Goal: Task Accomplishment & Management: Use online tool/utility

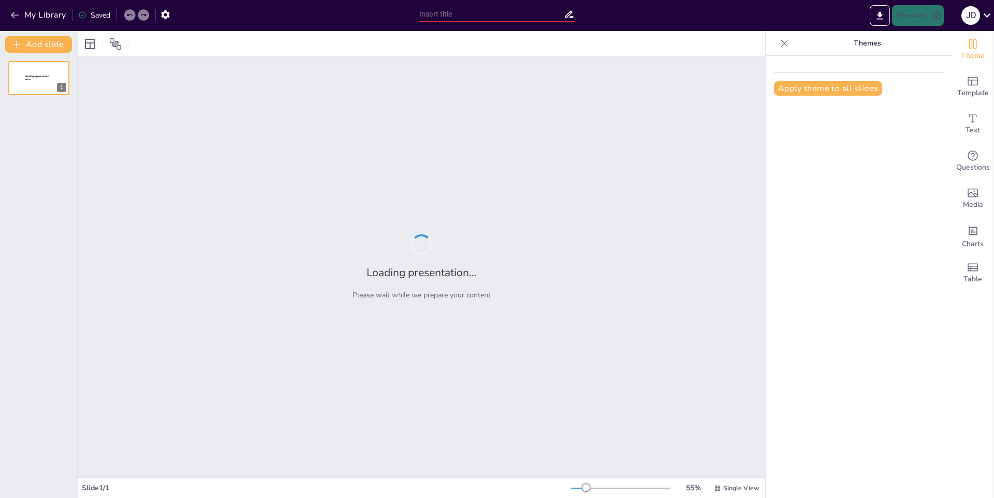
type input "Fuego en la Naturaleza: Causas y Efectos"
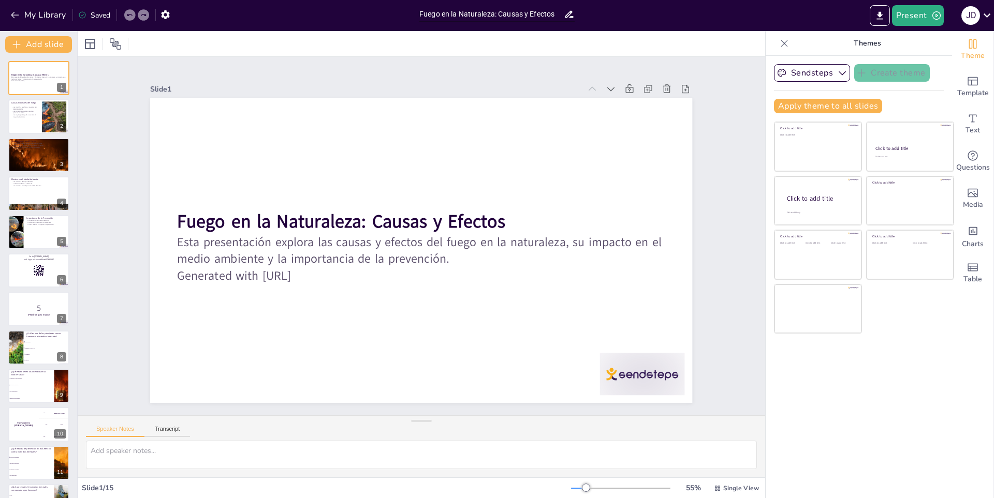
checkbox input "true"
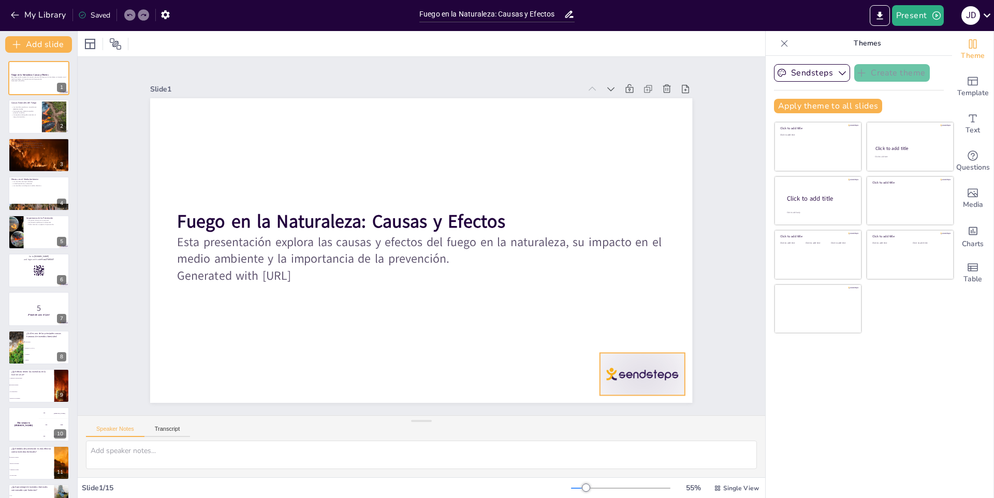
checkbox input "true"
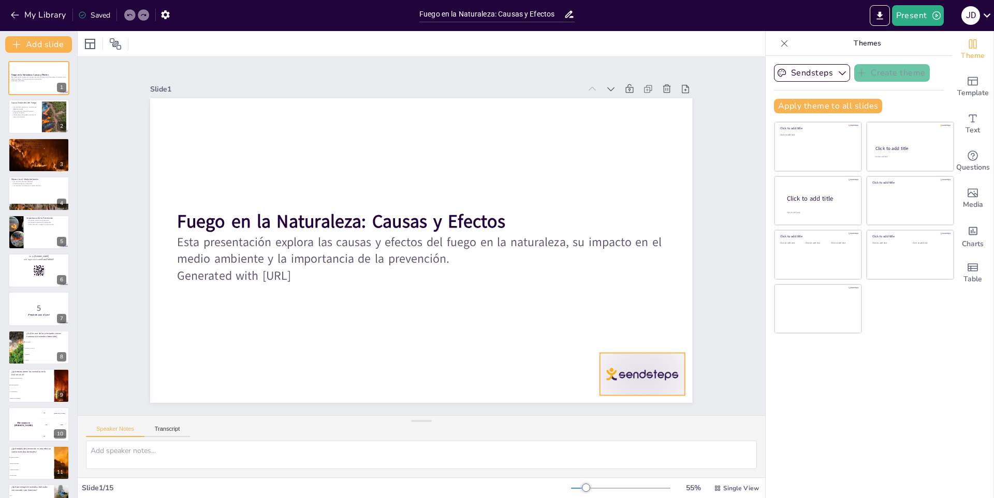
checkbox input "true"
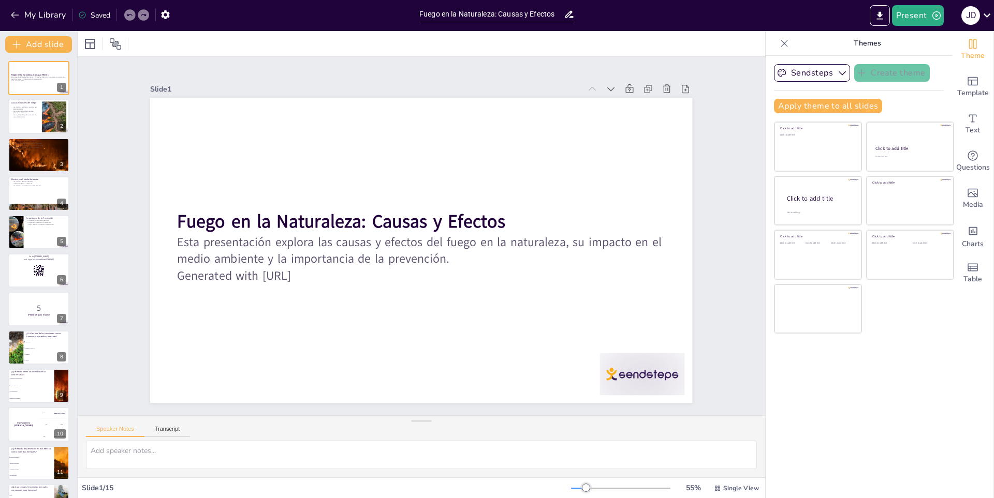
checkbox input "true"
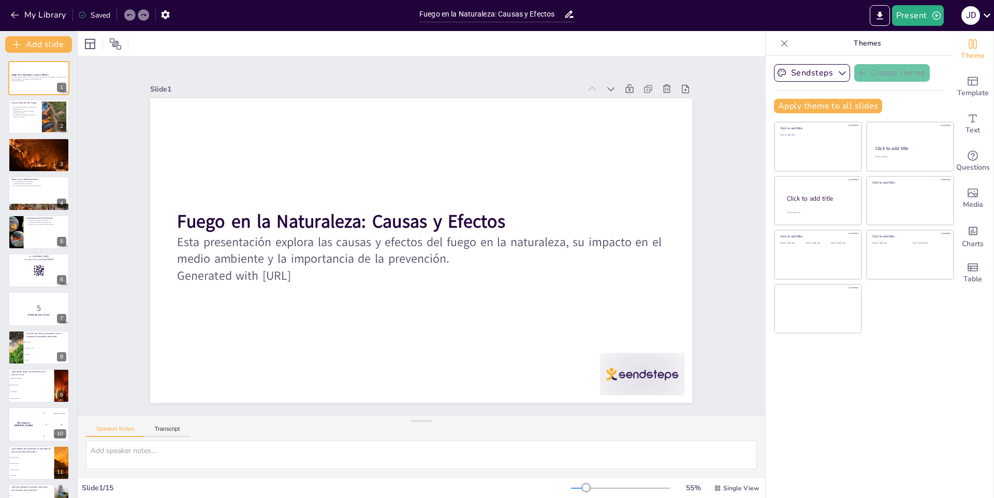
checkbox input "true"
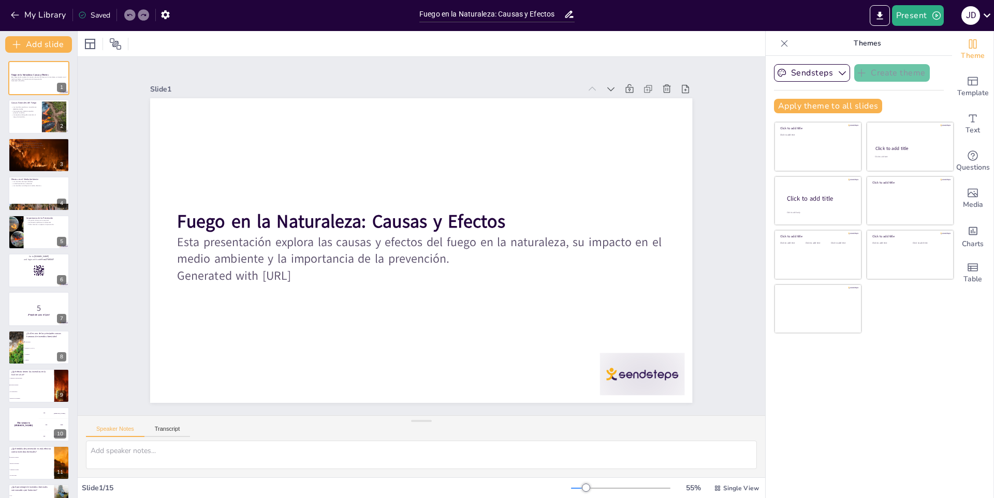
checkbox input "true"
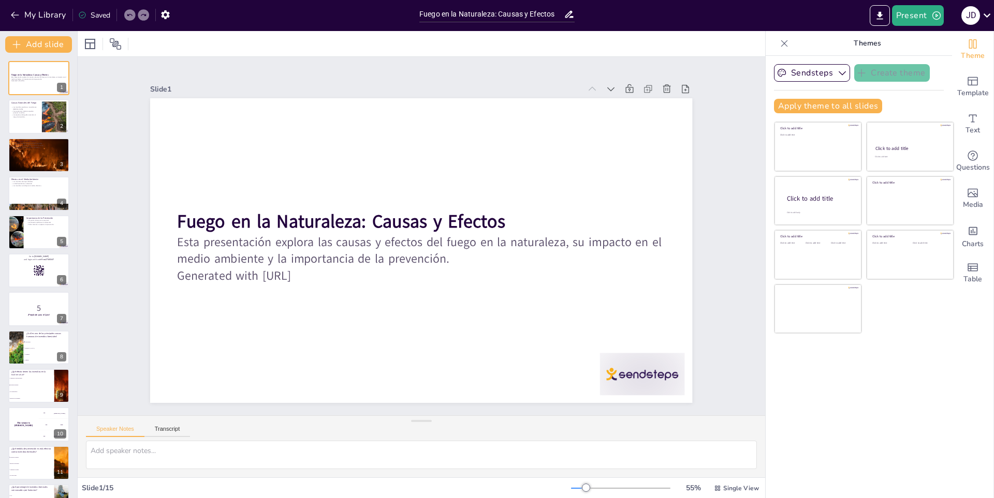
checkbox input "true"
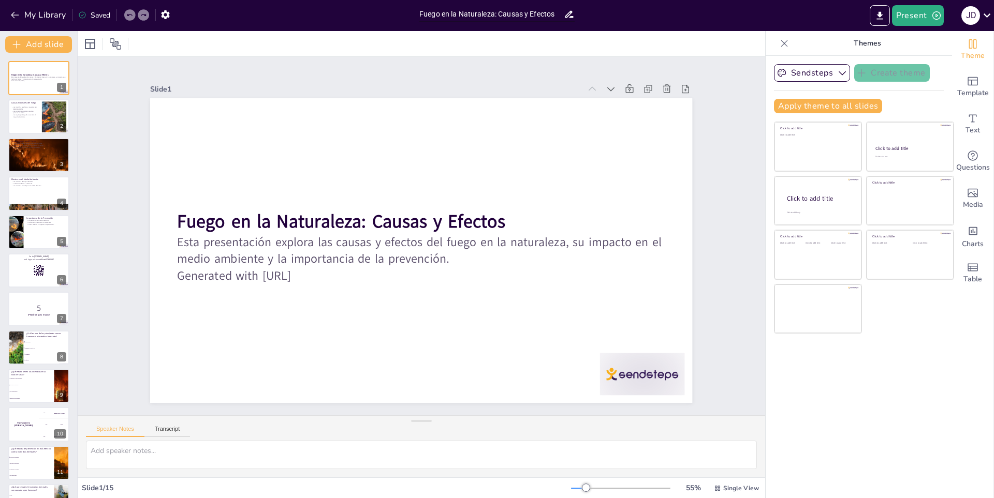
checkbox input "true"
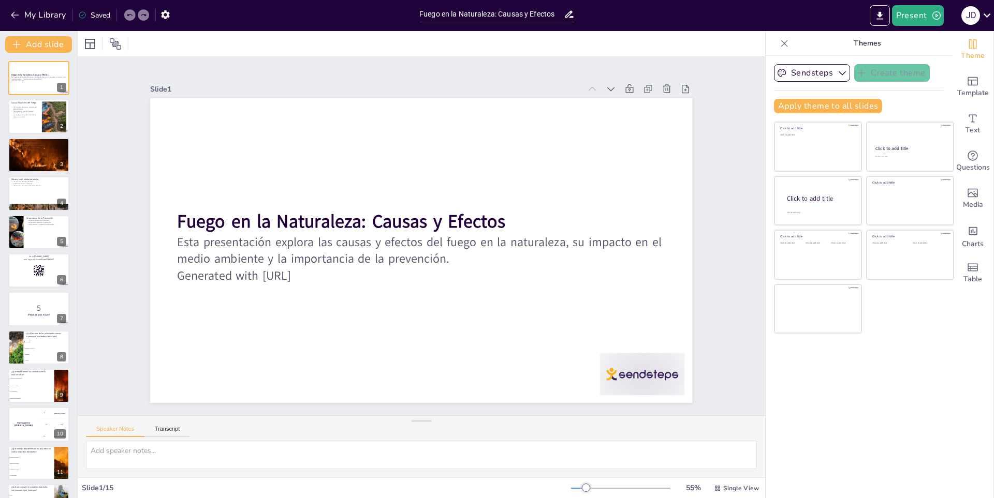
checkbox input "true"
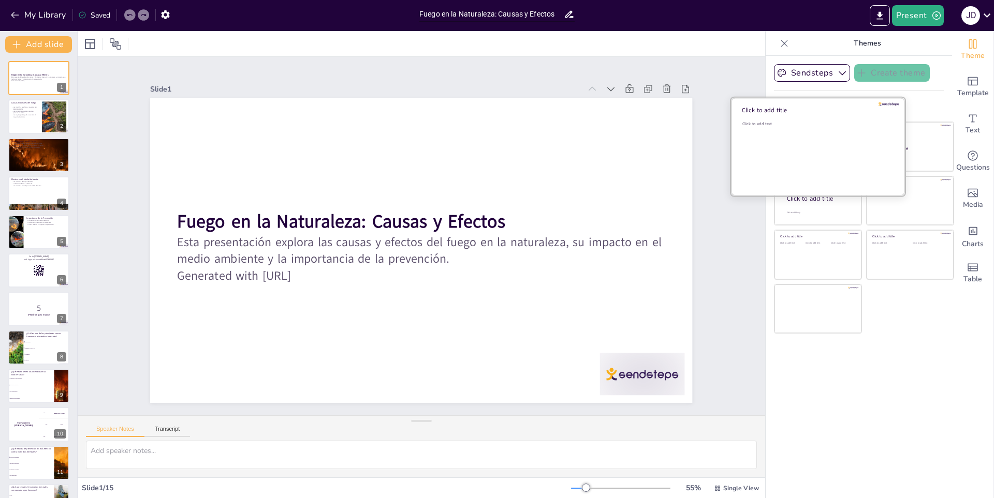
checkbox input "true"
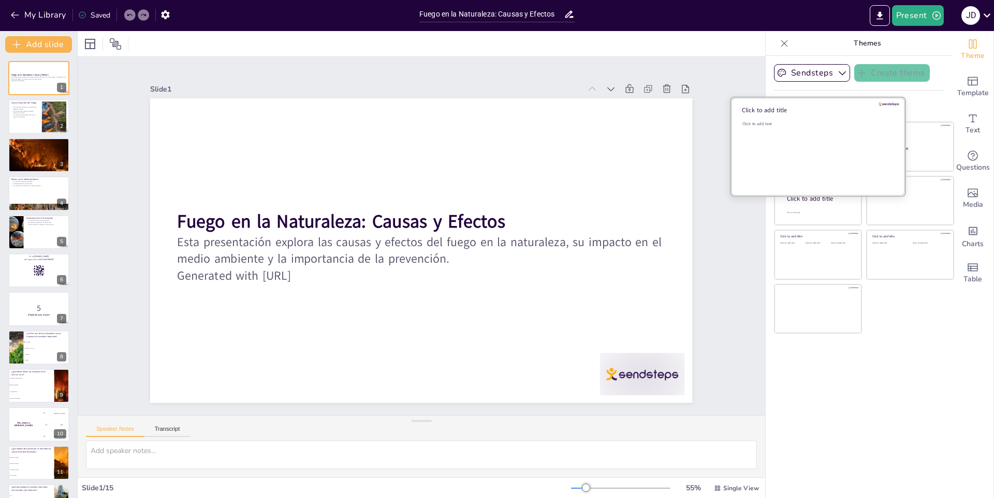
checkbox input "true"
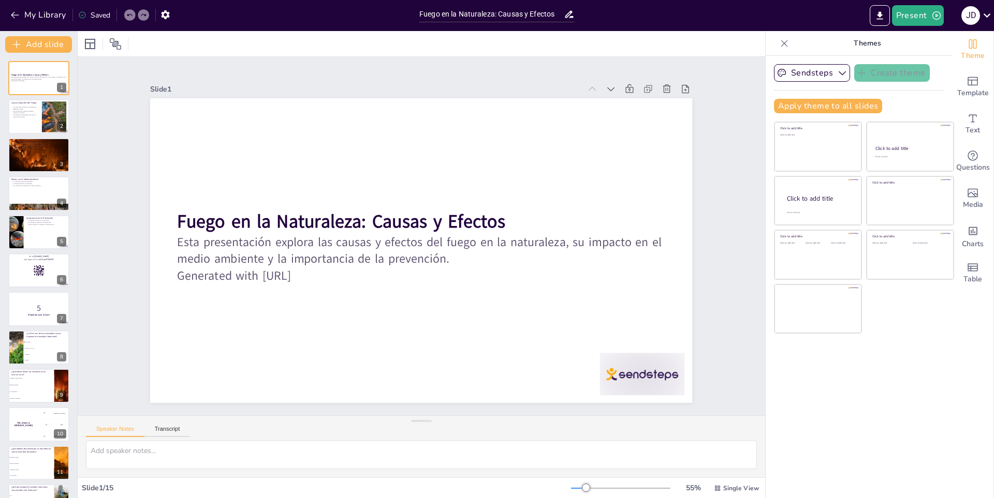
checkbox input "true"
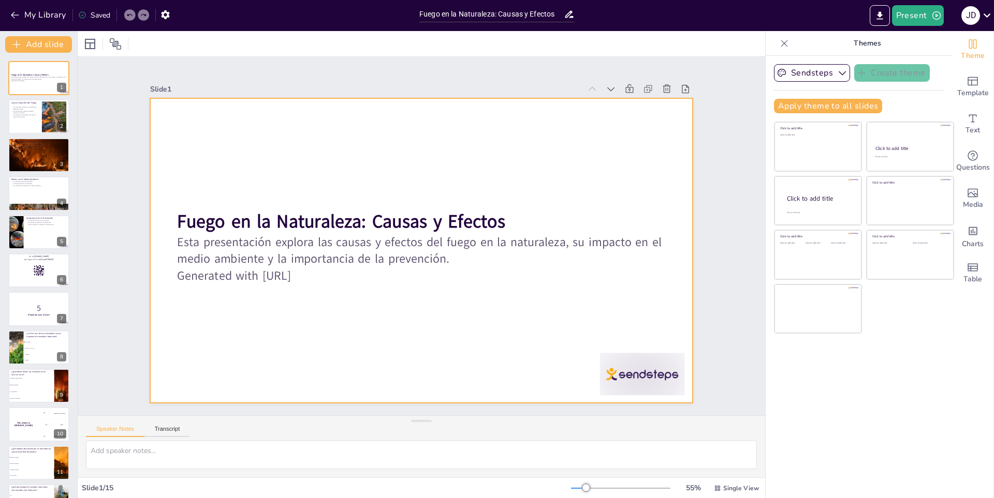
checkbox input "true"
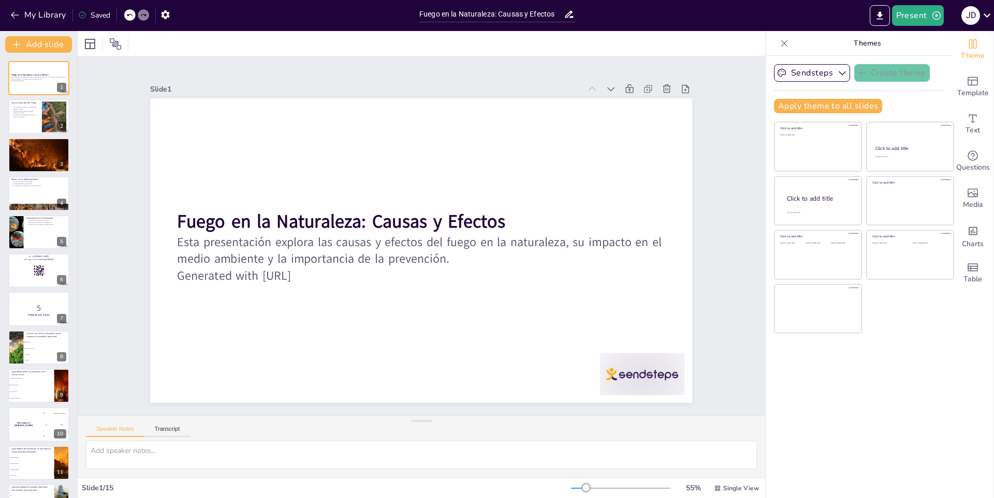
checkbox input "true"
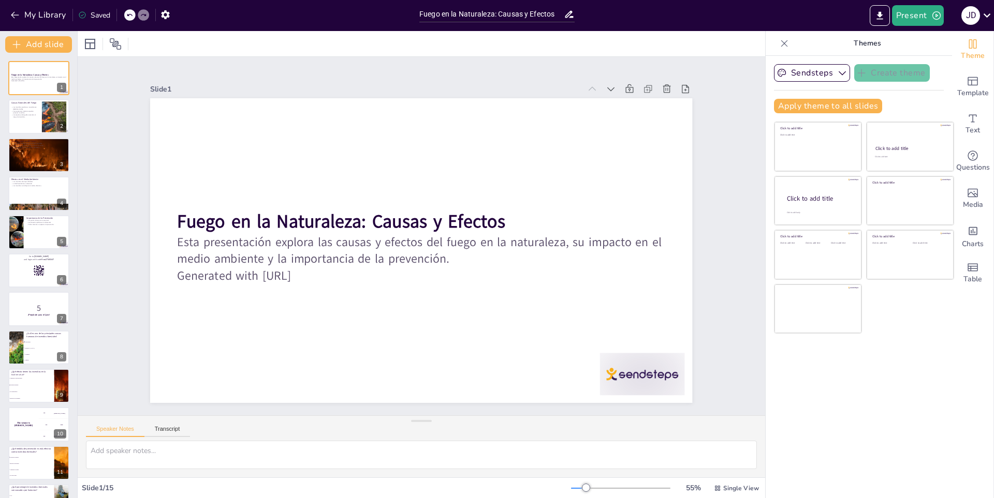
checkbox input "true"
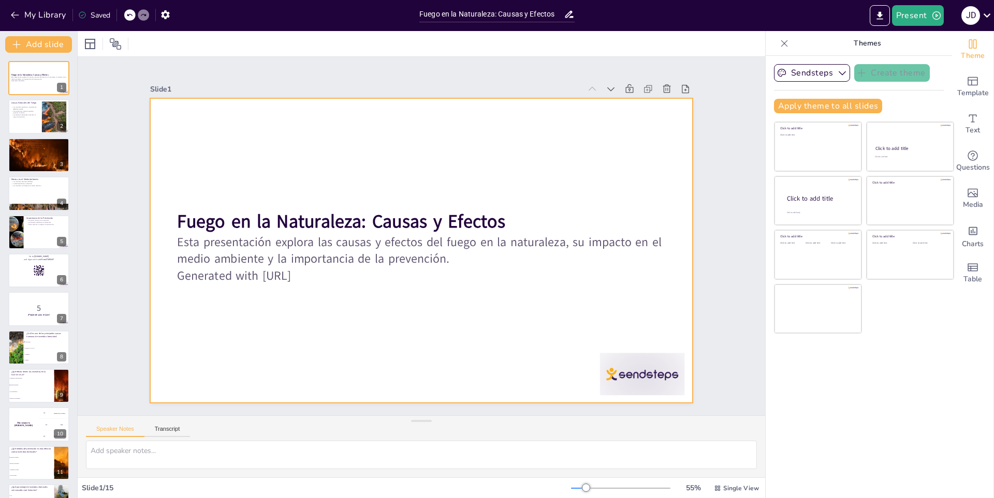
checkbox input "true"
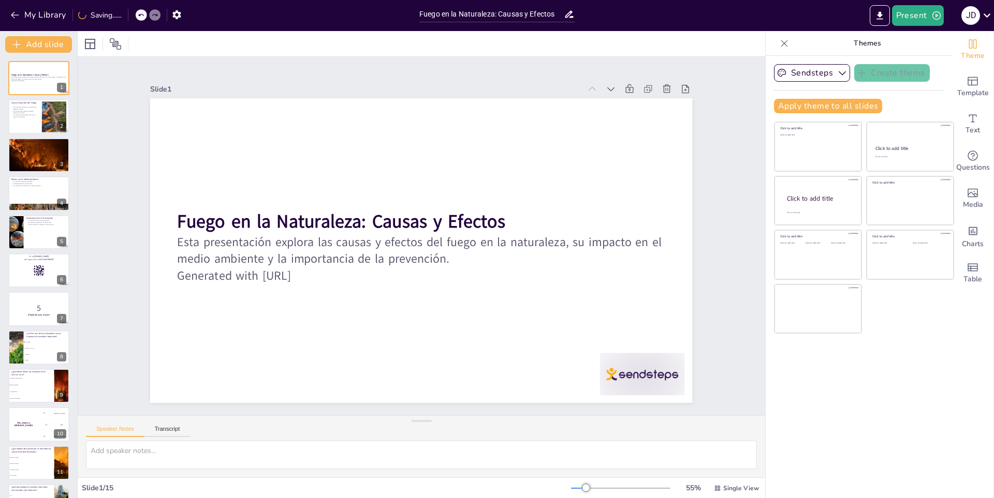
checkbox input "true"
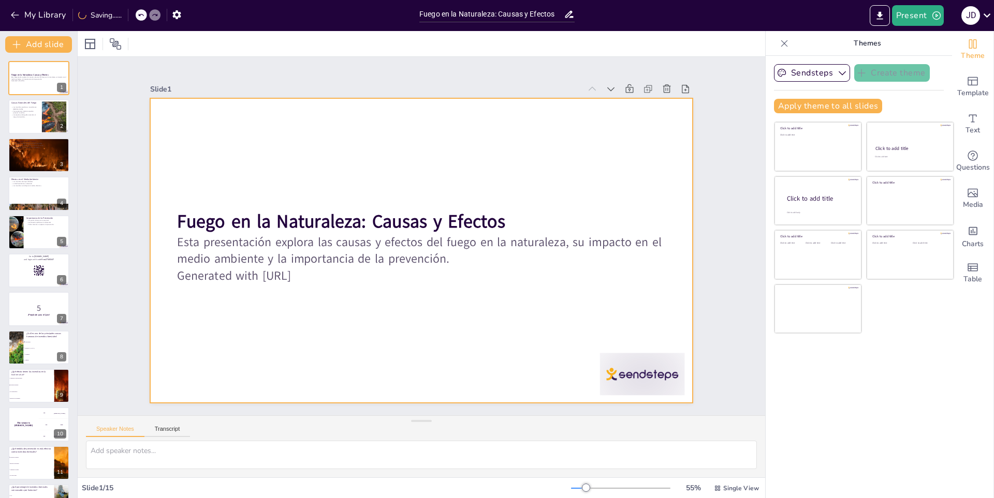
checkbox input "true"
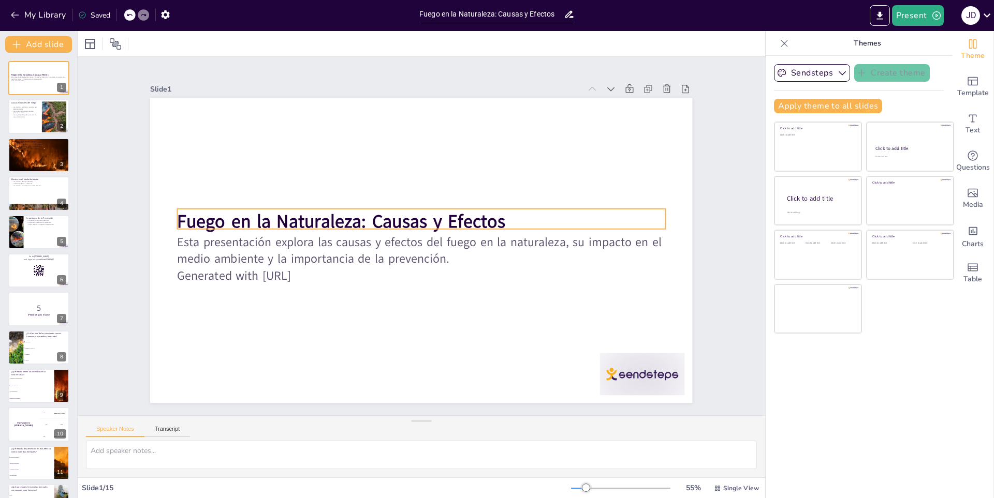
checkbox input "true"
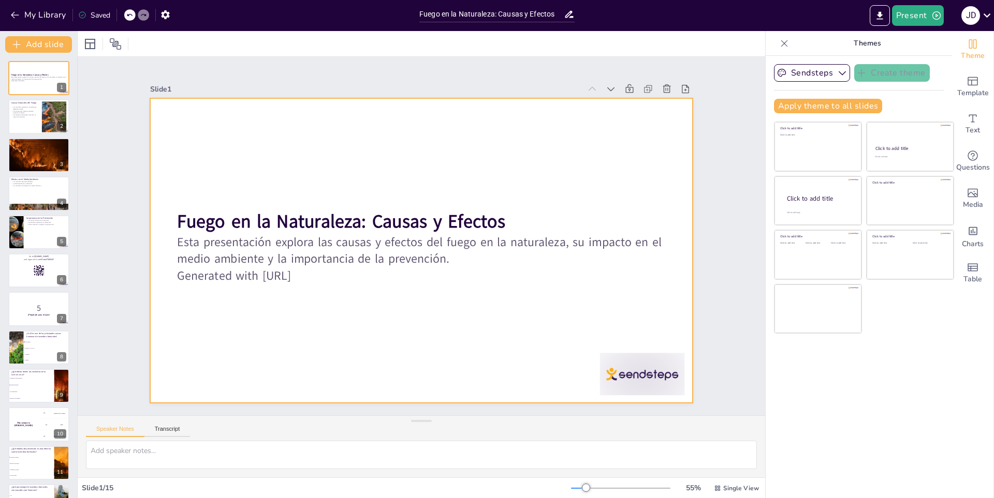
checkbox input "true"
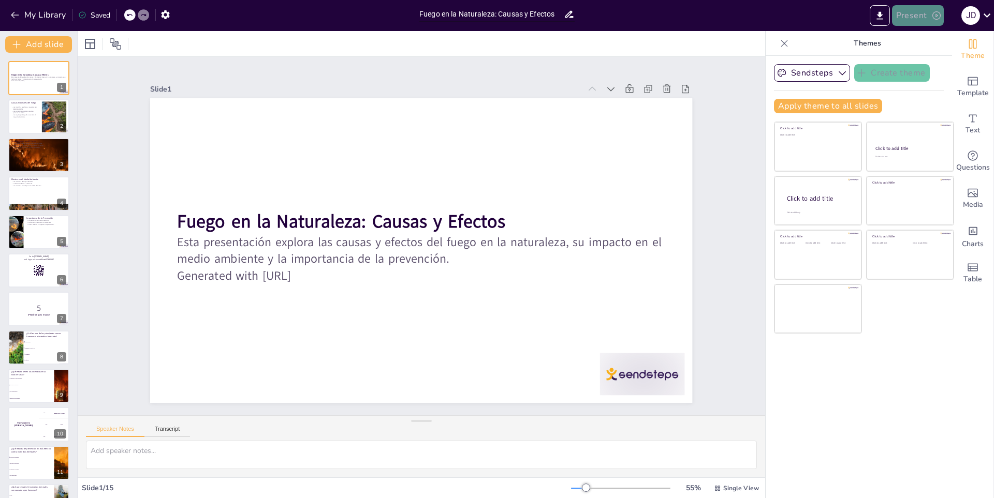
click at [917, 24] on button "Present" at bounding box center [918, 15] width 52 height 21
click at [931, 43] on font "Presentación de vista previa" at bounding box center [943, 38] width 86 height 10
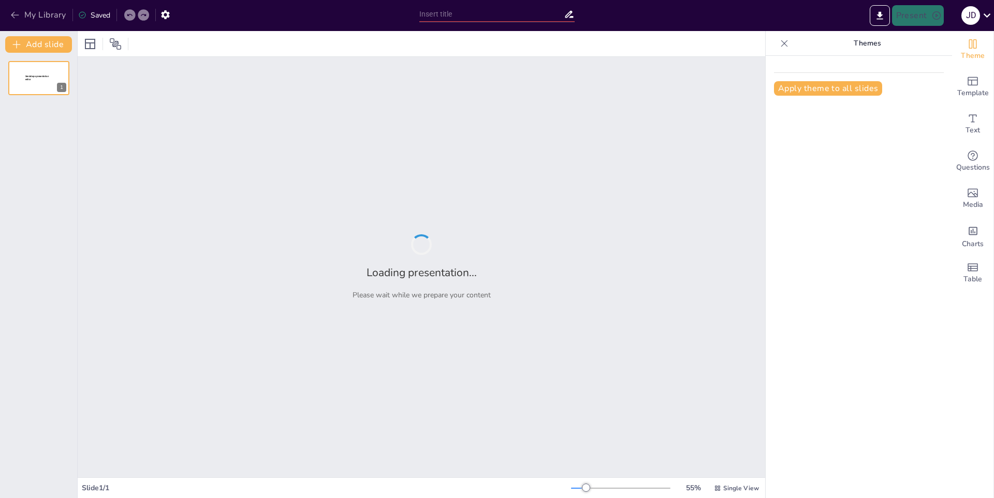
type input "Fuego en la Naturaleza: Causas y Efectos"
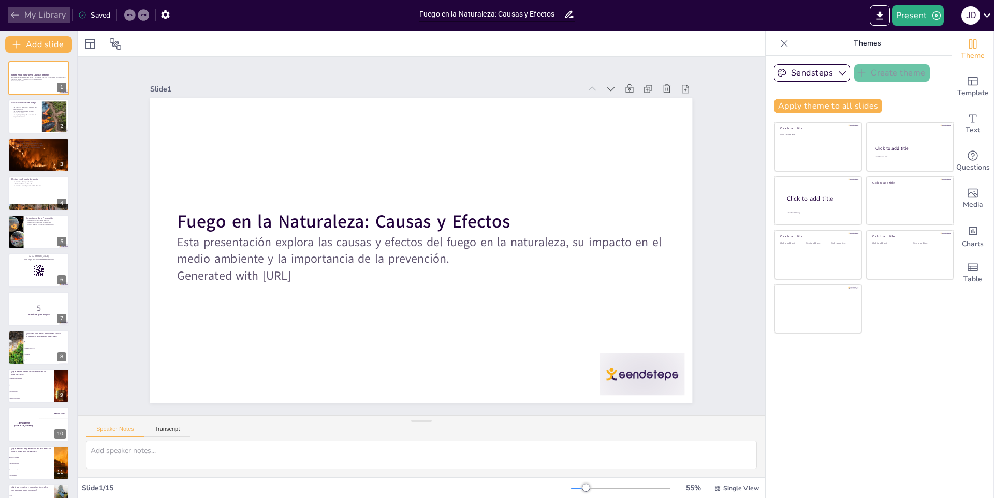
click at [11, 12] on icon "button" at bounding box center [15, 15] width 10 height 10
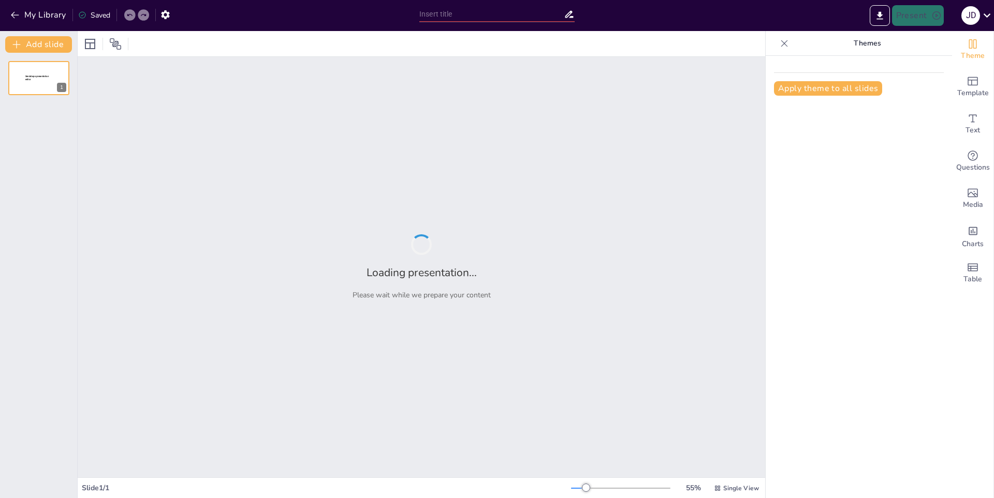
type input "El Frío y su Impacto en el Medio Ambiente"
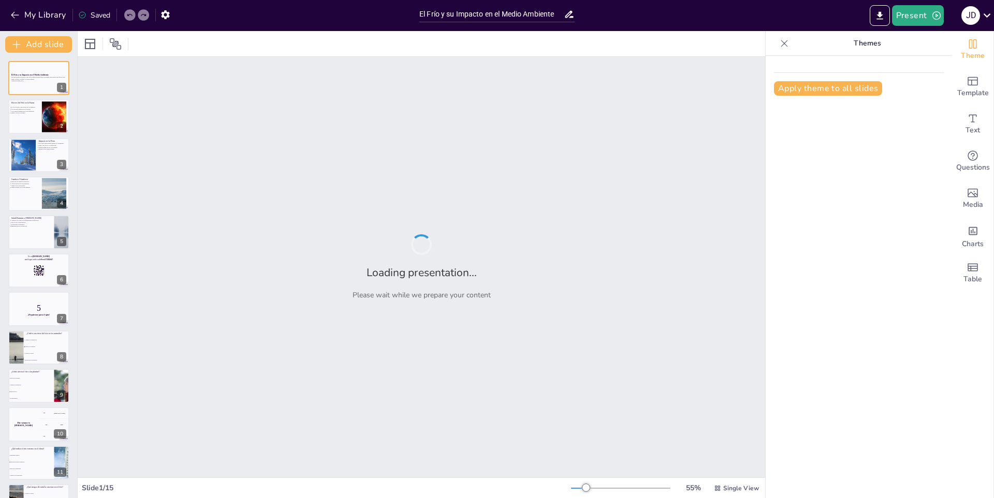
checkbox input "true"
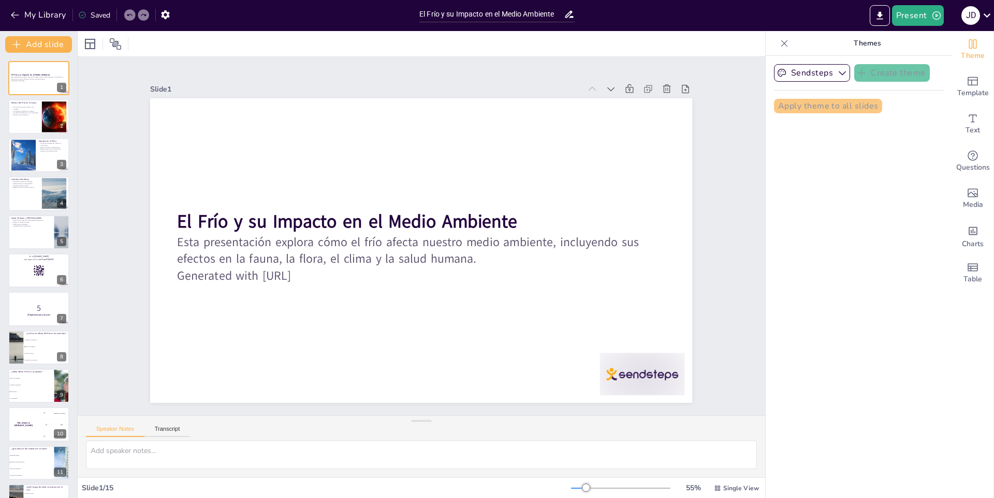
checkbox input "true"
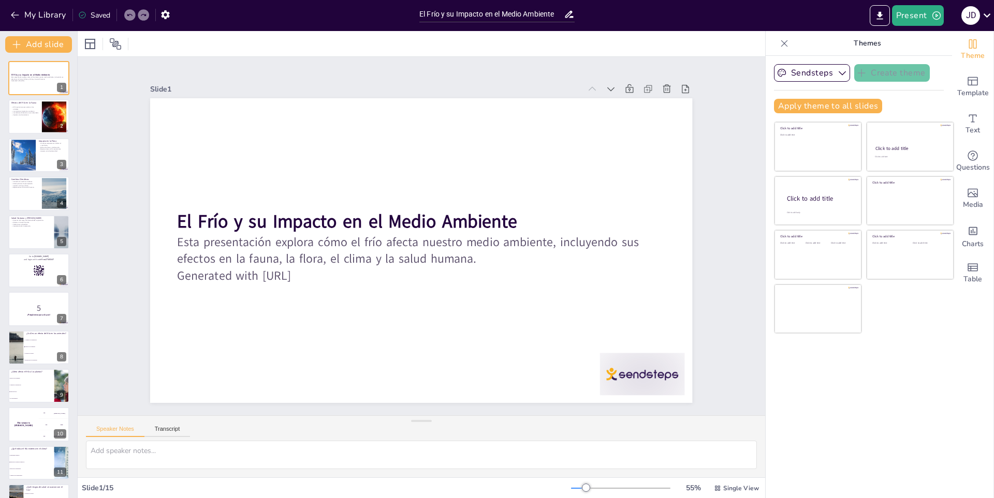
checkbox input "true"
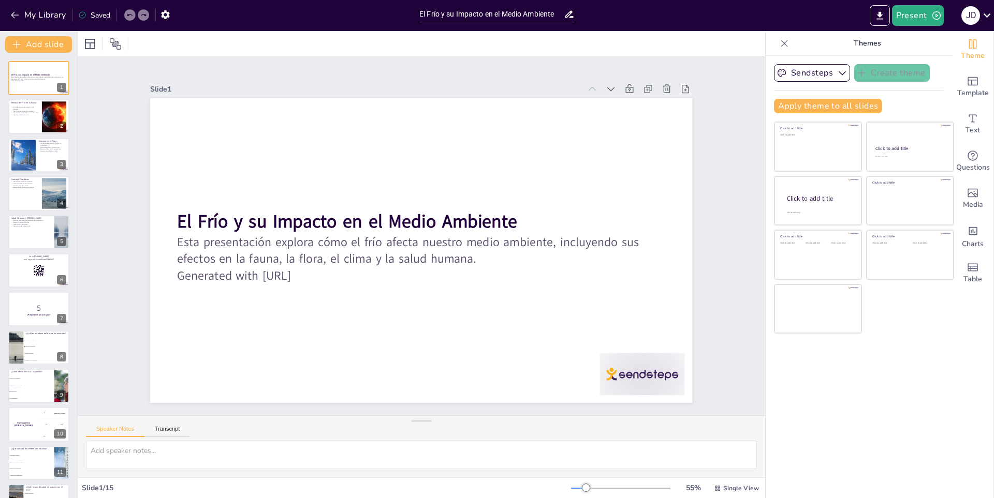
checkbox input "true"
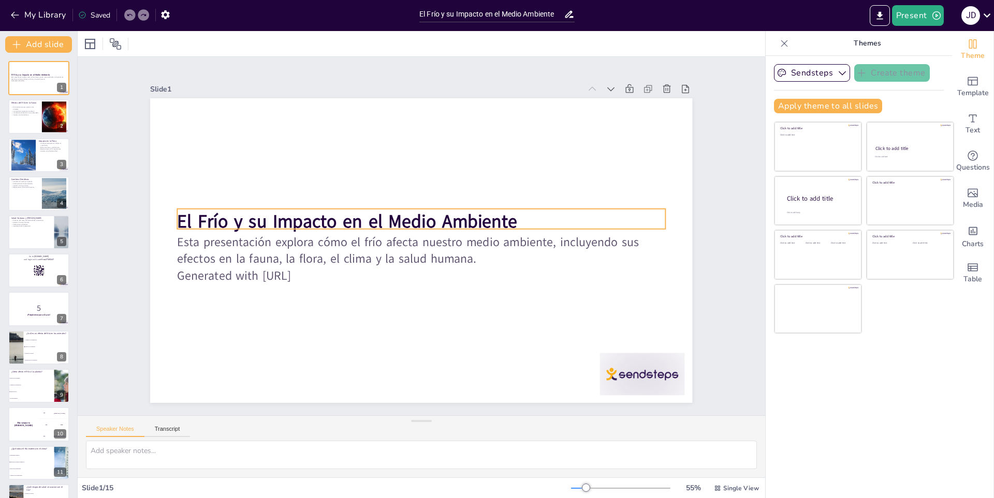
checkbox input "true"
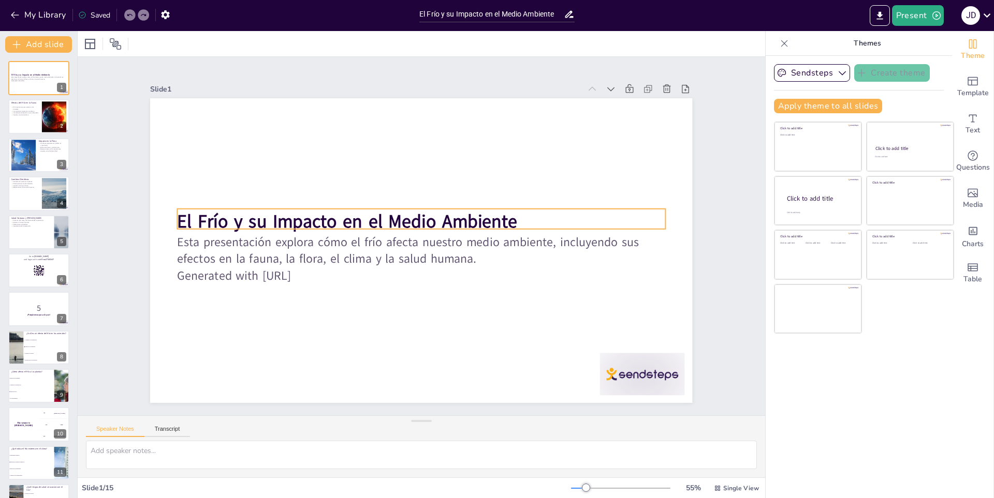
checkbox input "true"
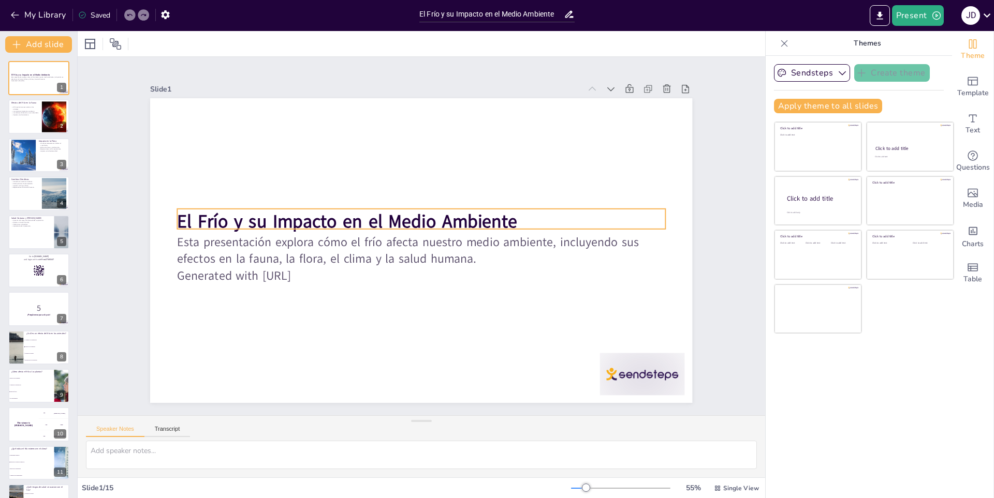
checkbox input "true"
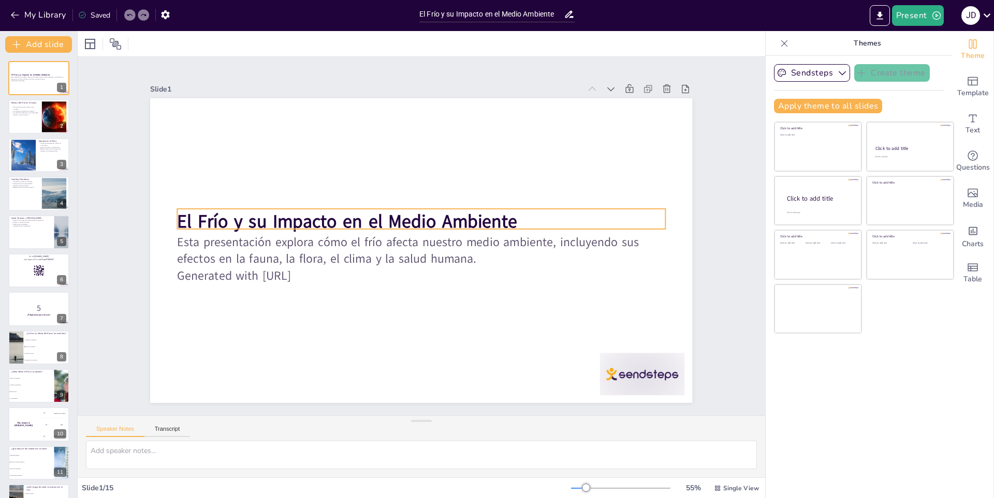
checkbox input "true"
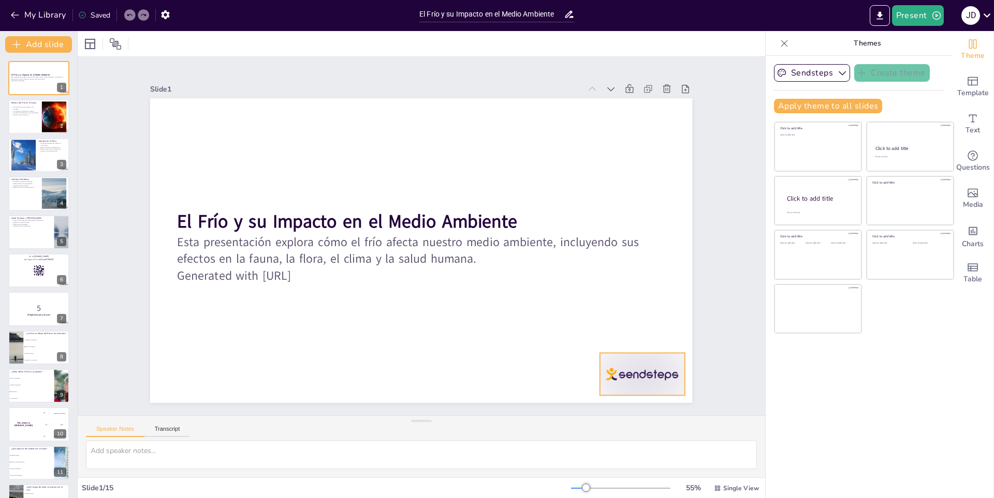
checkbox input "true"
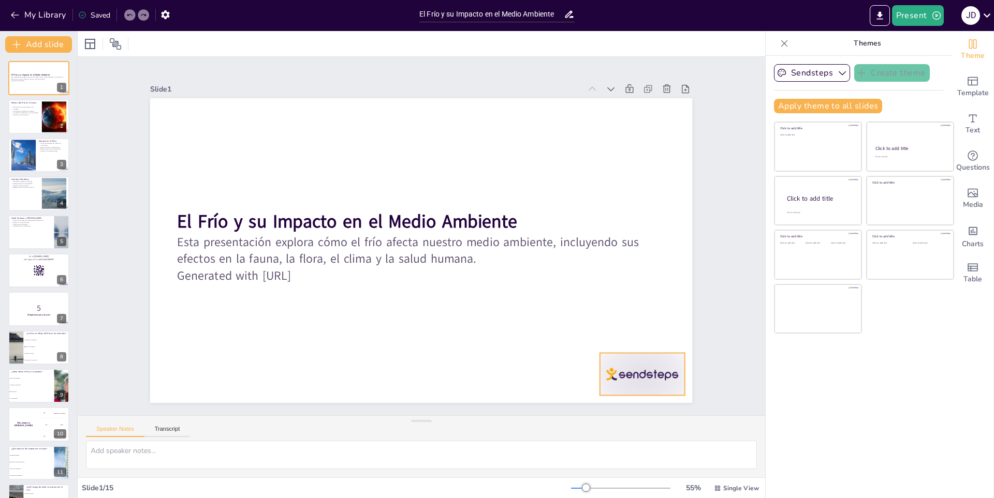
checkbox input "true"
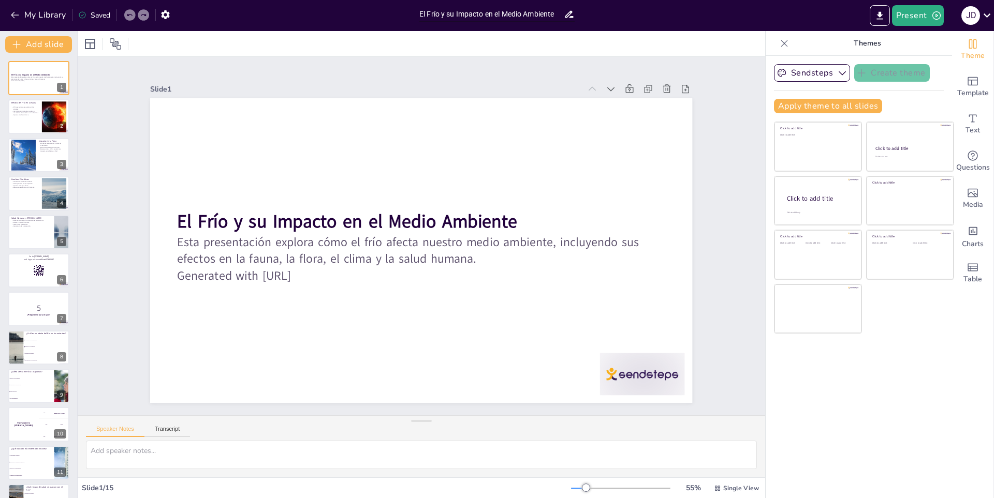
checkbox input "true"
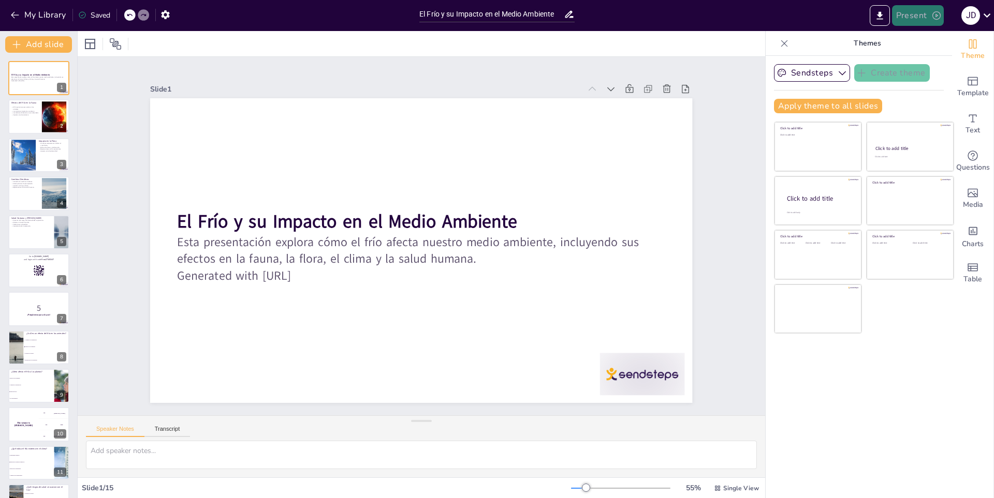
click at [915, 17] on button "Present" at bounding box center [918, 15] width 52 height 21
click at [945, 38] on font "Presentación de vista previa" at bounding box center [943, 39] width 86 height 8
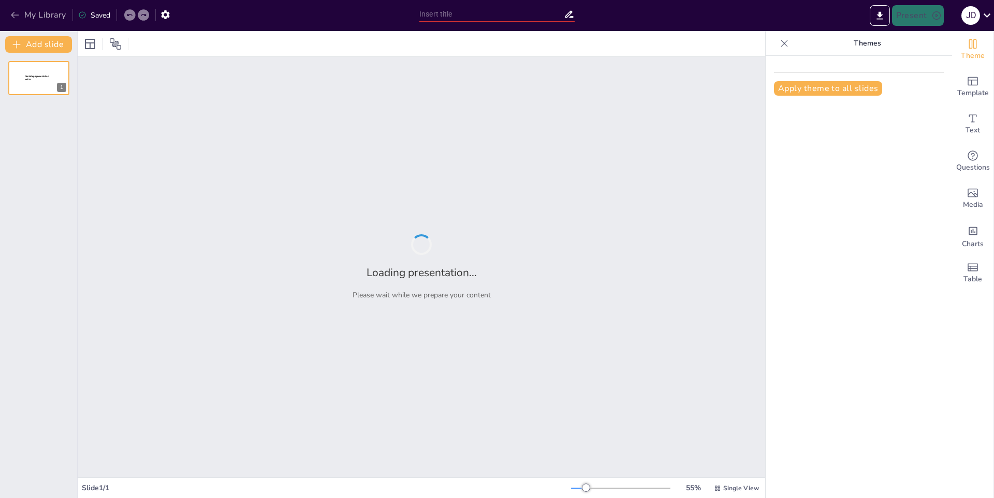
type input "El Frío y su Impacto en el Medio Ambiente"
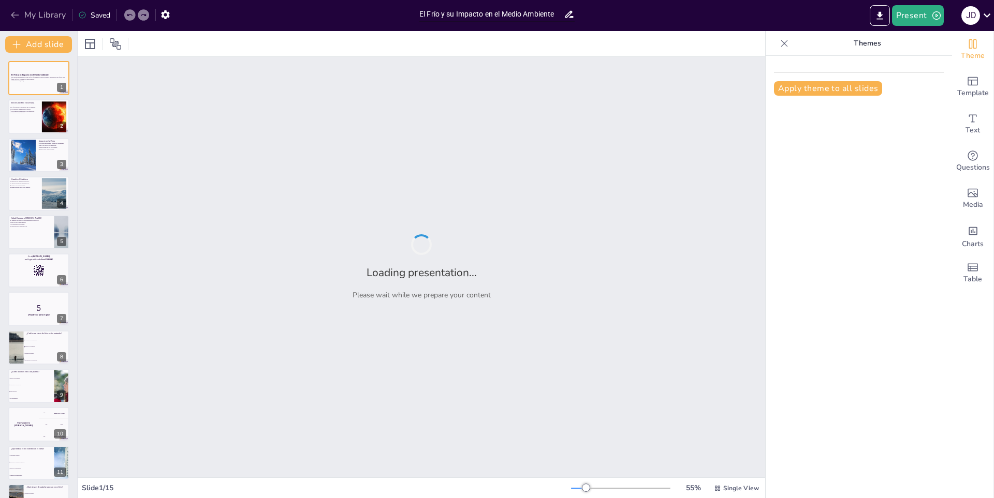
checkbox input "true"
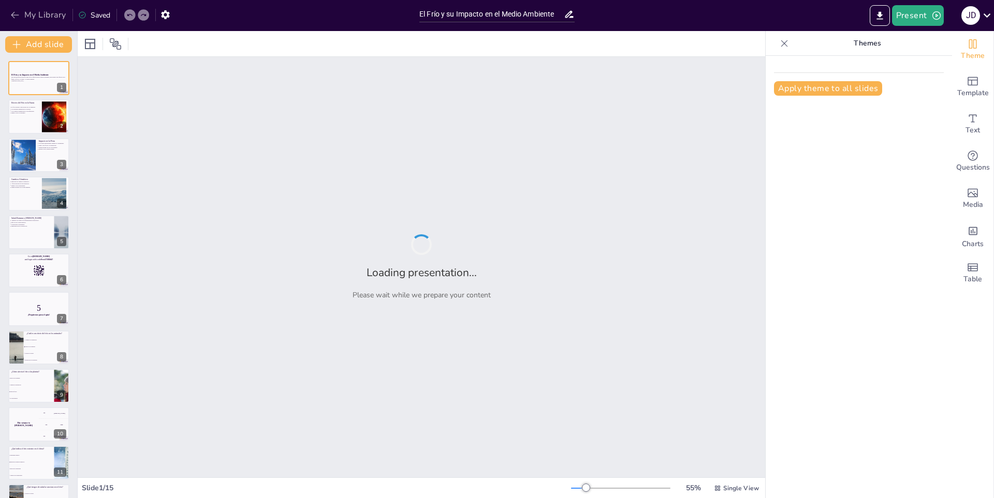
click at [18, 11] on icon "button" at bounding box center [15, 15] width 10 height 10
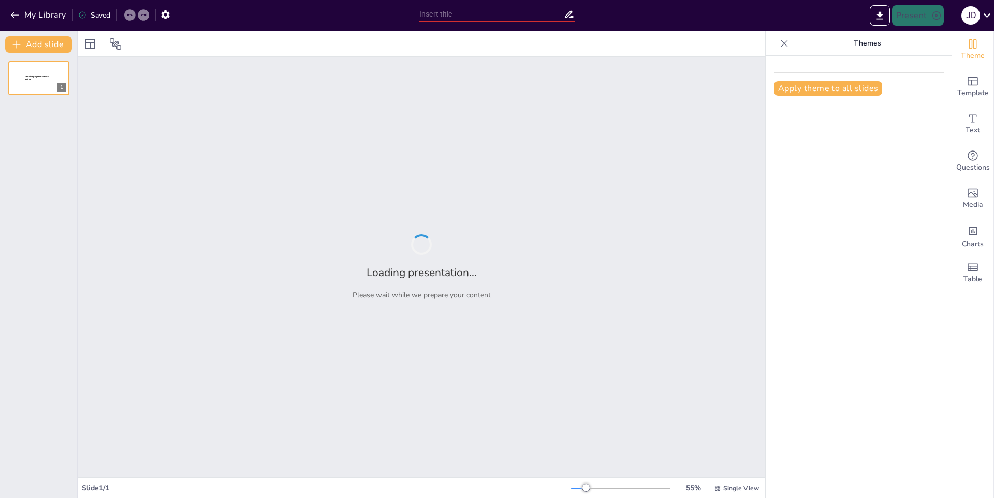
type input "Beneficios de Implementar CREA en Proyectos"
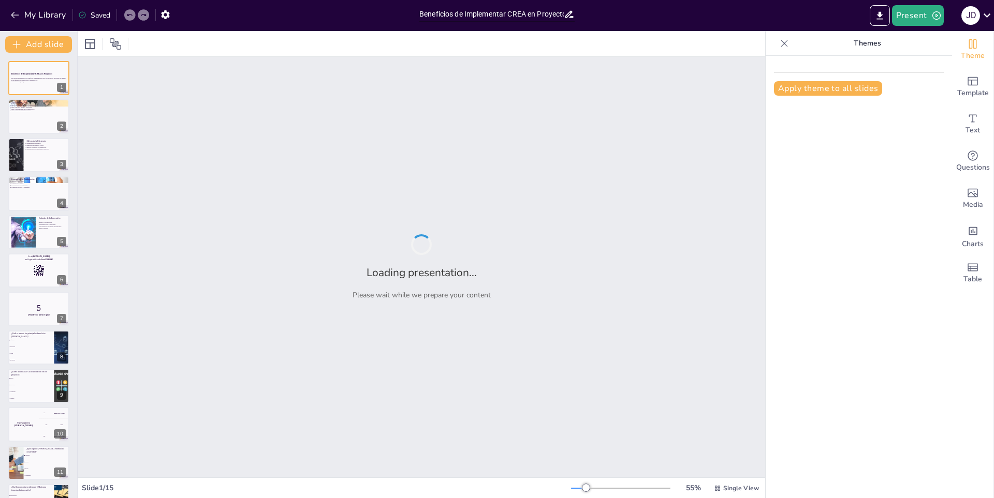
checkbox input "true"
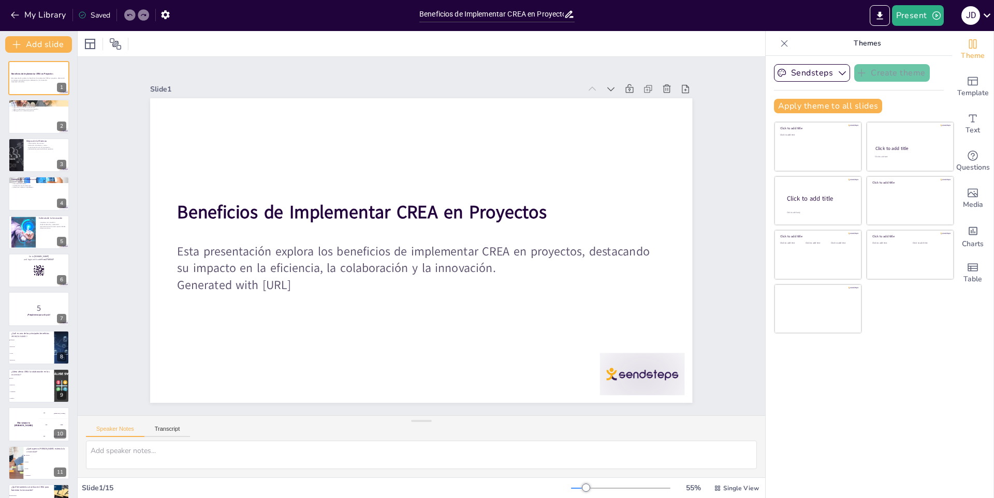
checkbox input "true"
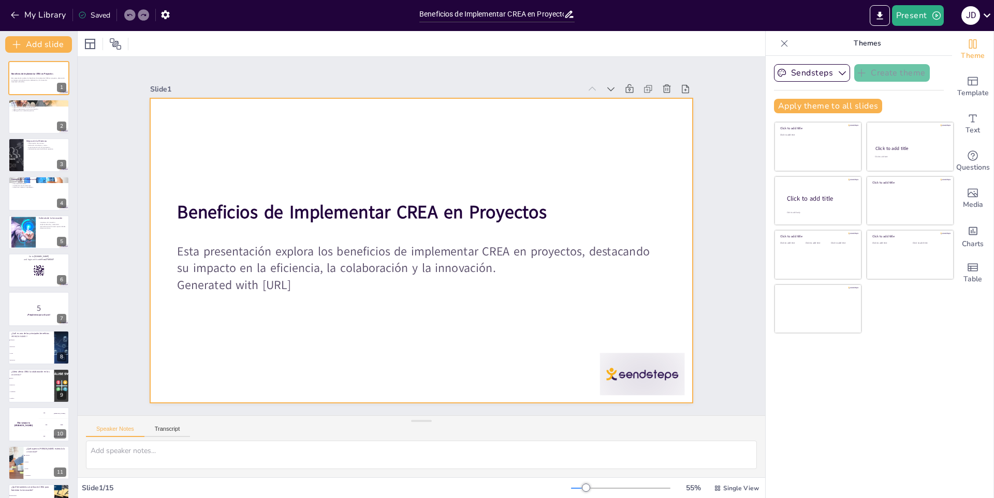
checkbox input "true"
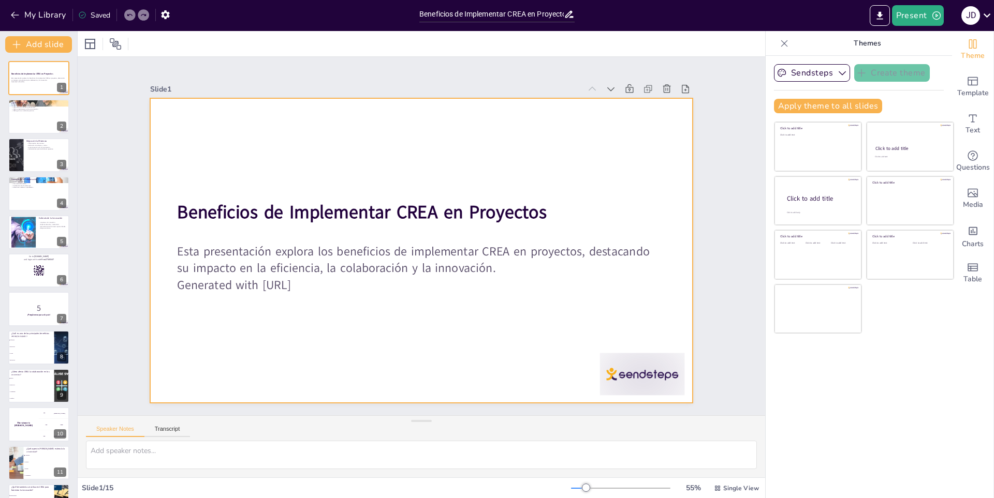
checkbox input "true"
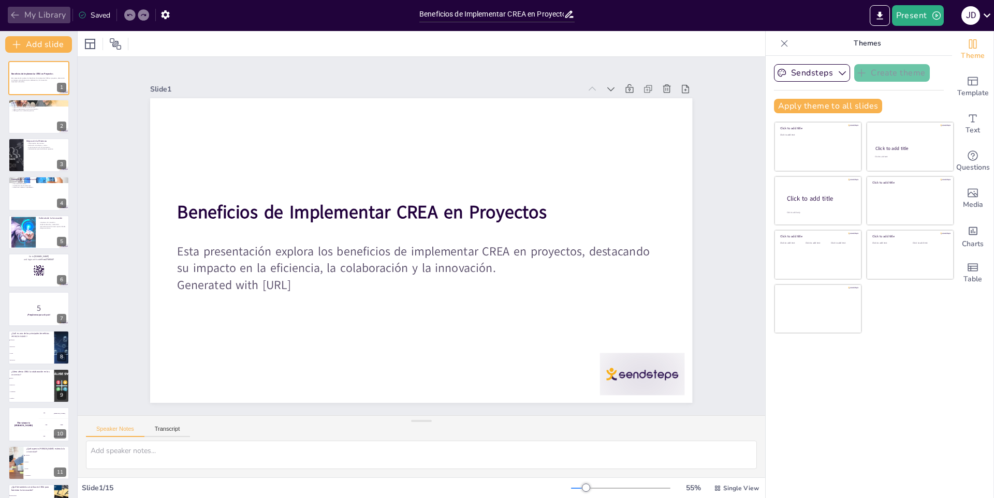
click at [22, 10] on button "My Library" at bounding box center [39, 15] width 63 height 17
